Goal: Task Accomplishment & Management: Use online tool/utility

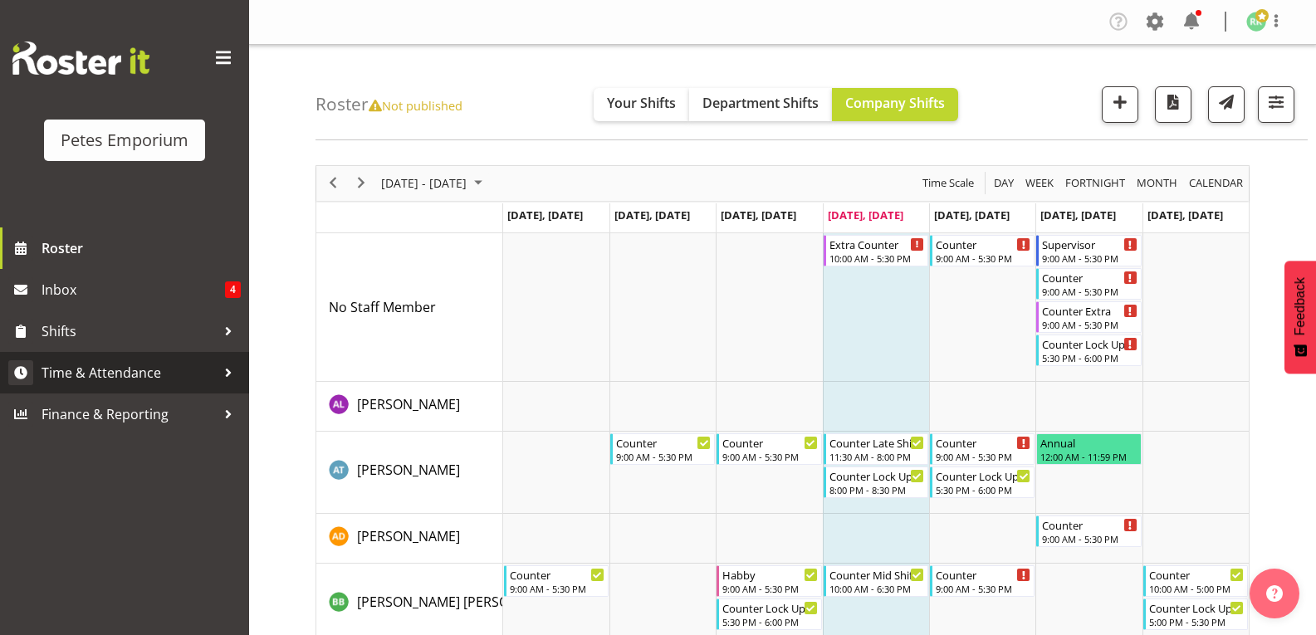
click at [156, 380] on span "Time & Attendance" at bounding box center [129, 372] width 174 height 25
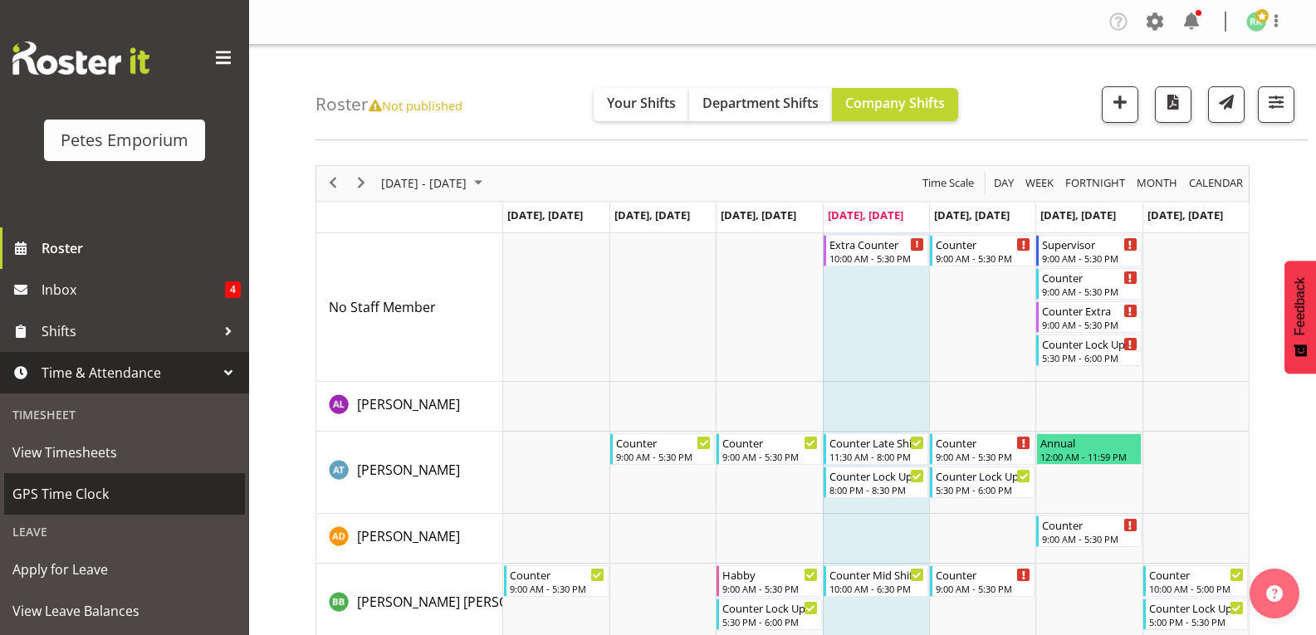
click at [95, 500] on span "GPS Time Clock" at bounding box center [124, 493] width 224 height 25
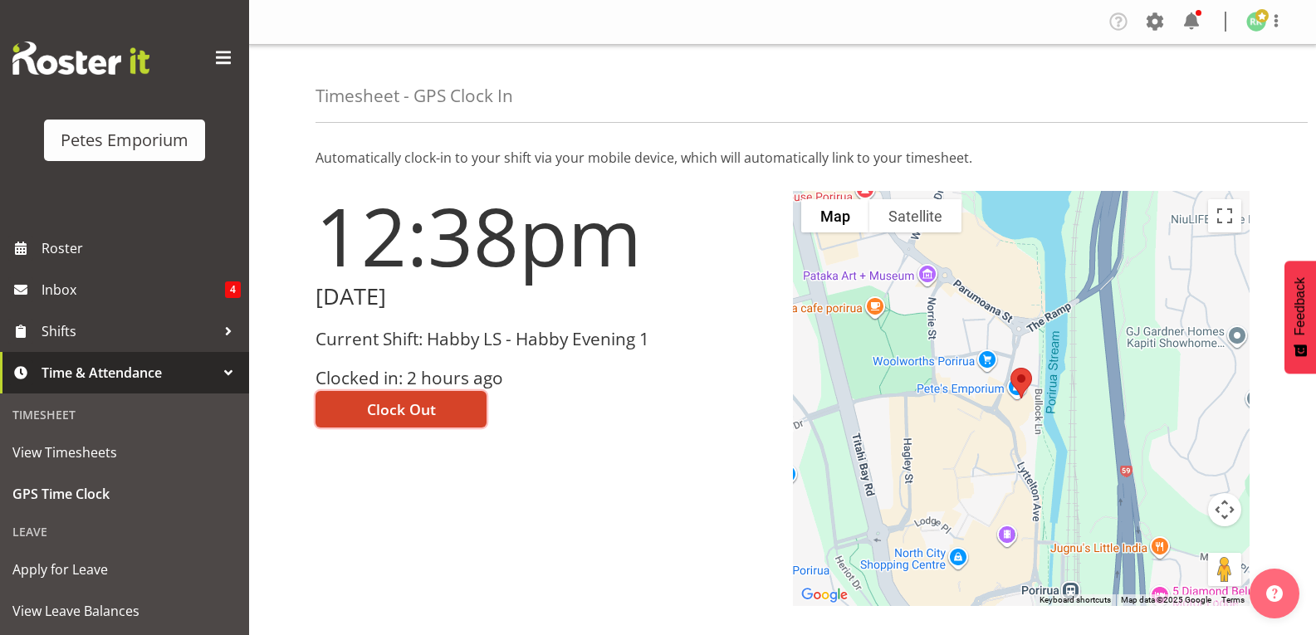
click at [443, 418] on button "Clock Out" at bounding box center [400, 409] width 171 height 37
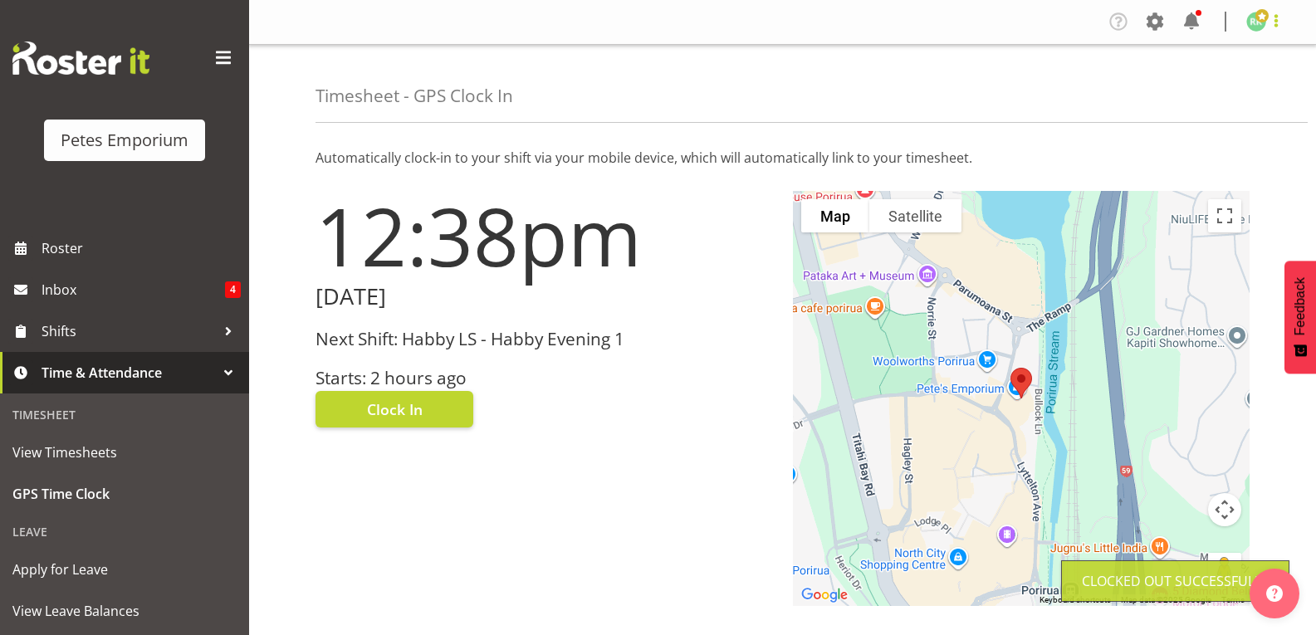
click at [1278, 30] on span at bounding box center [1276, 21] width 20 height 20
click at [1210, 83] on link "Log Out" at bounding box center [1205, 87] width 159 height 30
